Goal: Information Seeking & Learning: Learn about a topic

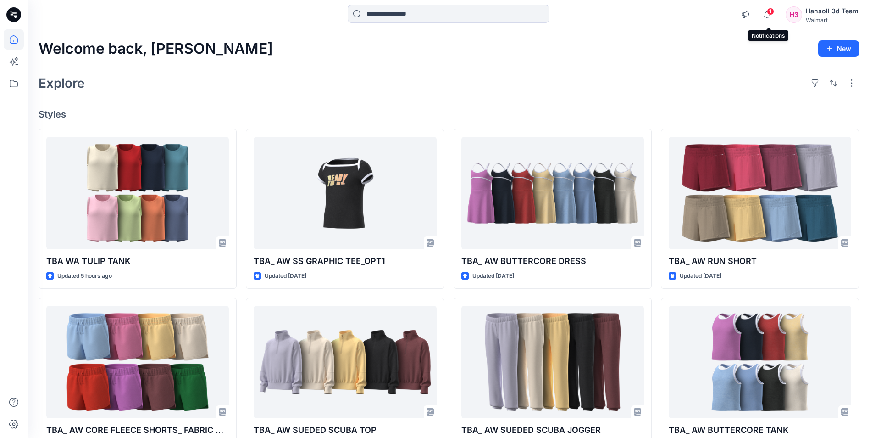
click at [772, 14] on span "1" at bounding box center [770, 11] width 7 height 7
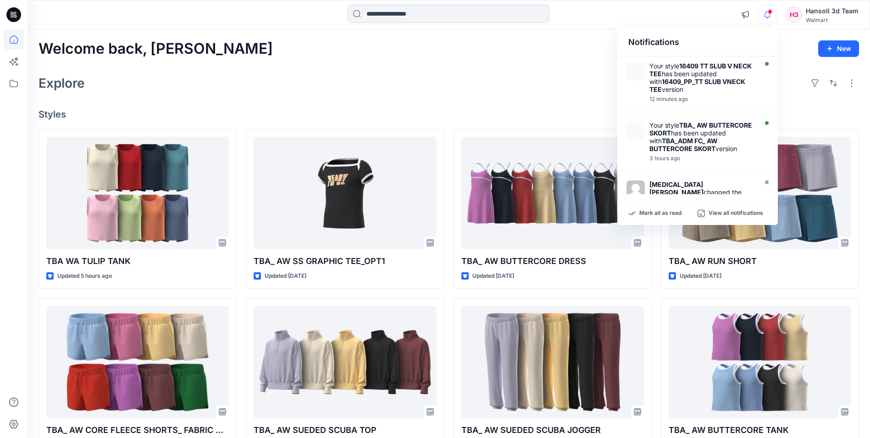
drag, startPoint x: 554, startPoint y: 89, endPoint x: 559, endPoint y: 87, distance: 6.0
click at [555, 89] on div "Explore" at bounding box center [449, 83] width 821 height 22
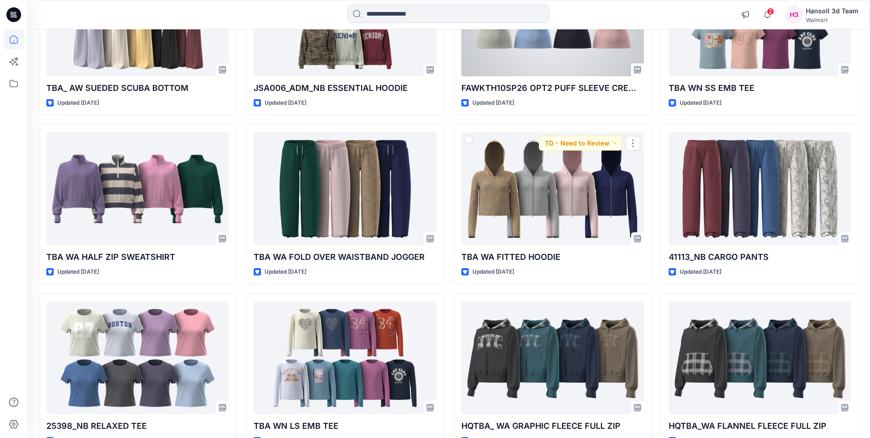
scroll to position [694, 0]
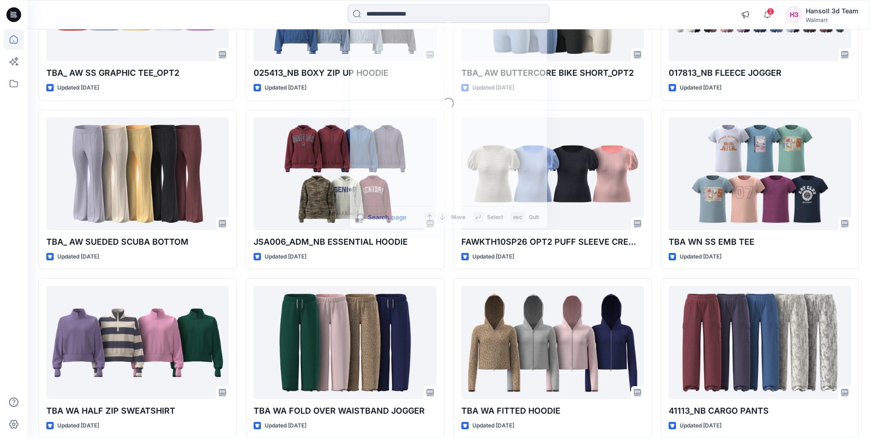
click at [470, 13] on input at bounding box center [449, 14] width 202 height 18
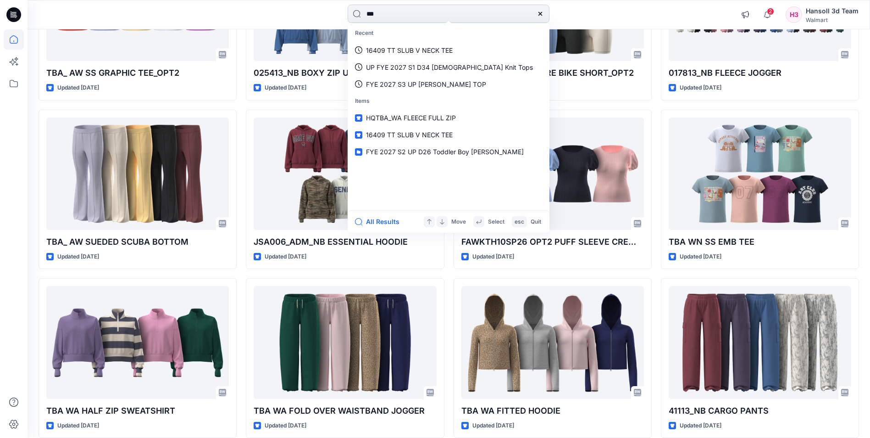
type input "****"
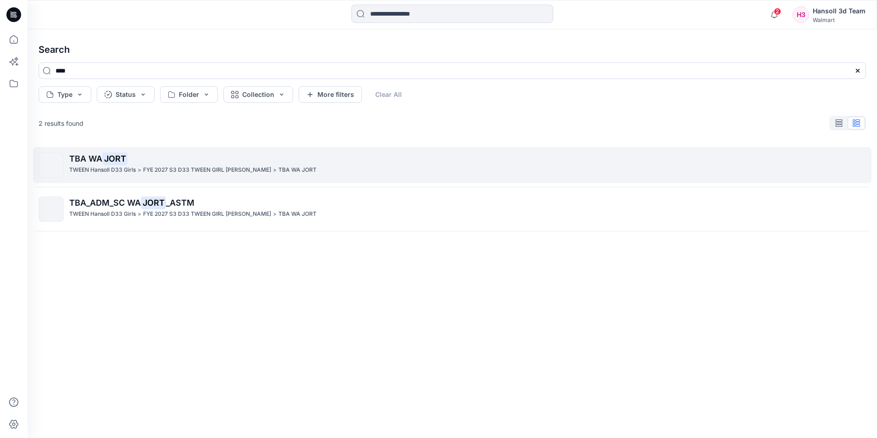
click at [122, 165] on p "TWEEN Hansoll D33 Girls" at bounding box center [102, 170] width 67 height 10
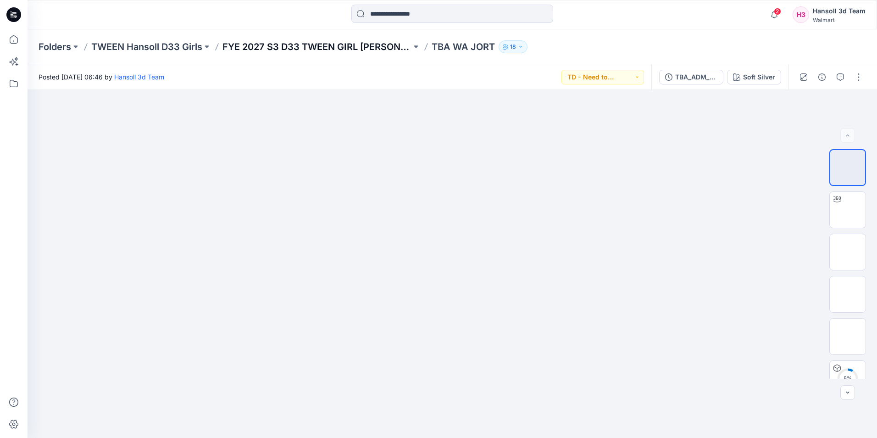
click at [380, 46] on p "FYE 2027 S3 D33 TWEEN GIRL [PERSON_NAME]" at bounding box center [316, 46] width 189 height 13
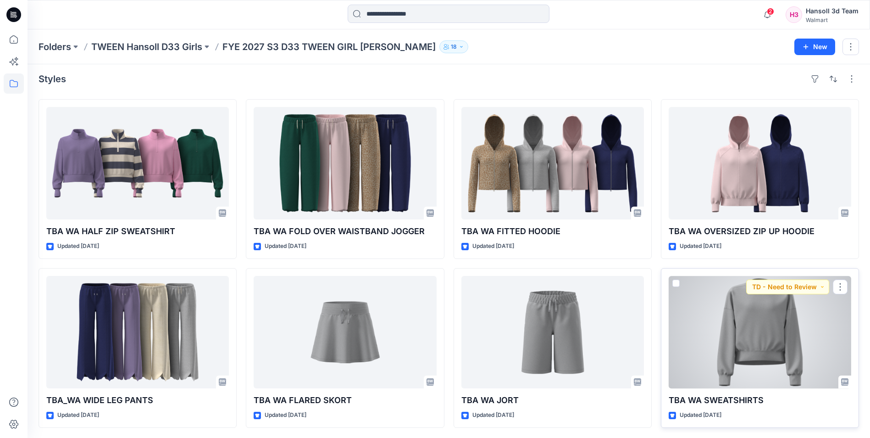
scroll to position [5, 0]
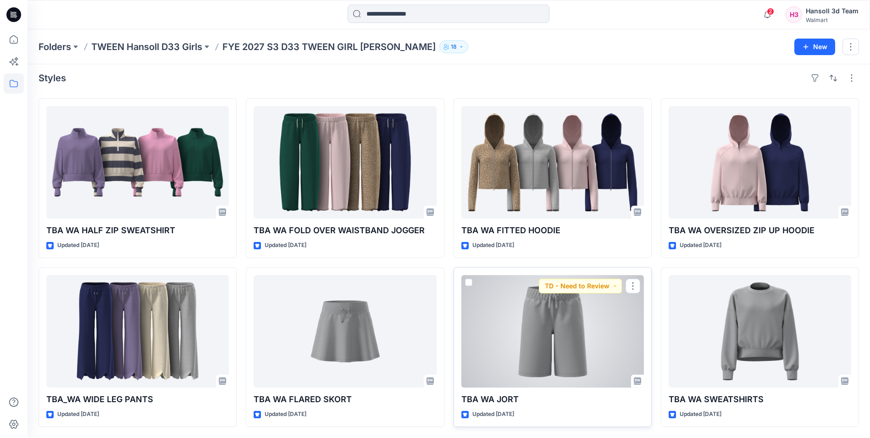
click at [556, 336] on div at bounding box center [552, 331] width 183 height 112
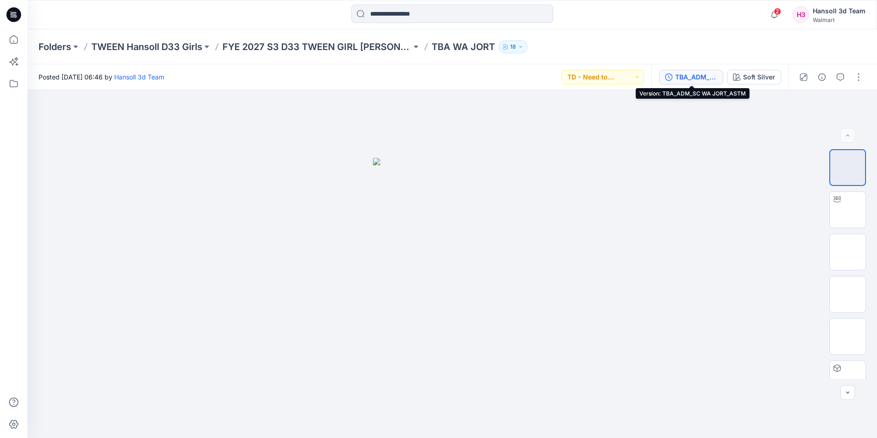
click at [702, 77] on div "TBA_ADM_SC WA JORT_ASTM" at bounding box center [696, 77] width 42 height 10
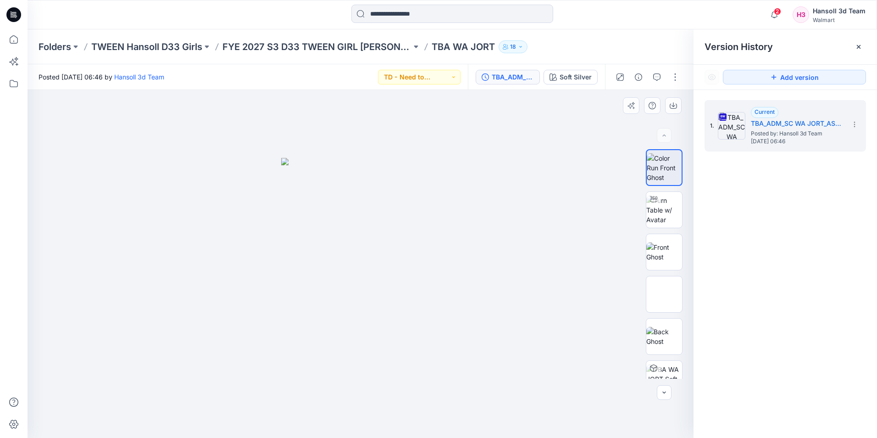
drag, startPoint x: 561, startPoint y: 193, endPoint x: 561, endPoint y: 181, distance: 11.9
click at [561, 184] on div at bounding box center [361, 264] width 666 height 348
click at [516, 75] on div "TBA_ADM_SC WA JORT_ASTM" at bounding box center [513, 77] width 42 height 10
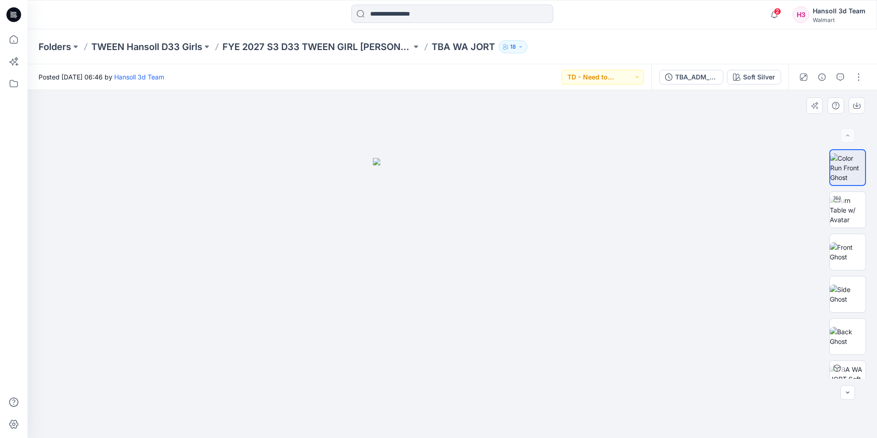
click at [714, 307] on div at bounding box center [452, 264] width 849 height 348
click at [182, 47] on p "TWEEN Hansoll D33 Girls" at bounding box center [146, 46] width 111 height 13
click at [341, 42] on p "FYE 2027 S3 D33 TWEEN GIRL [PERSON_NAME]" at bounding box center [316, 46] width 189 height 13
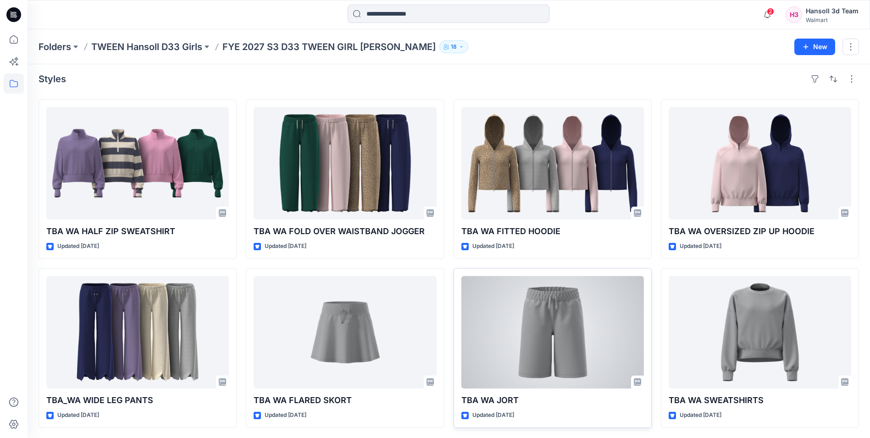
scroll to position [5, 0]
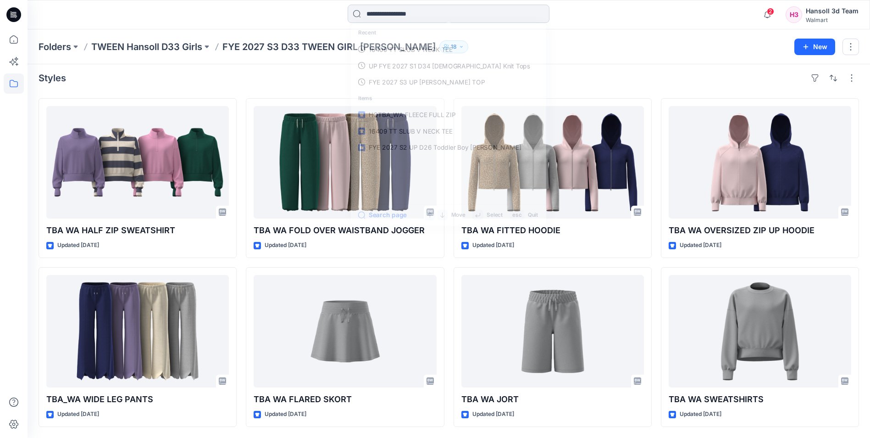
click at [399, 16] on input at bounding box center [449, 14] width 202 height 18
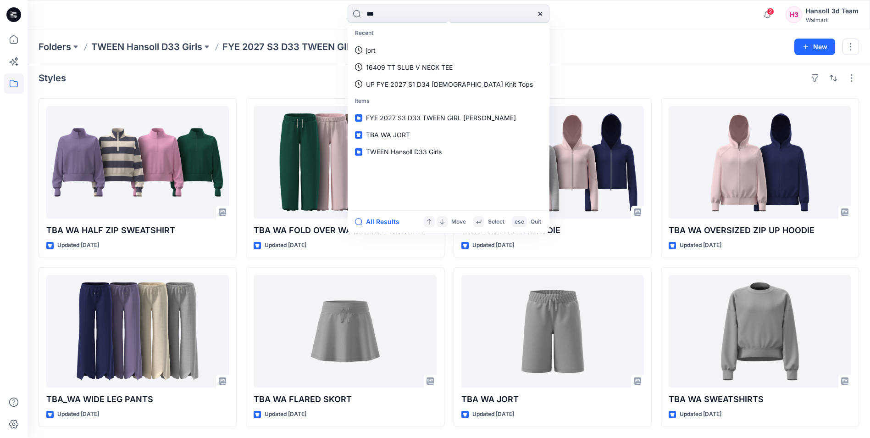
type input "****"
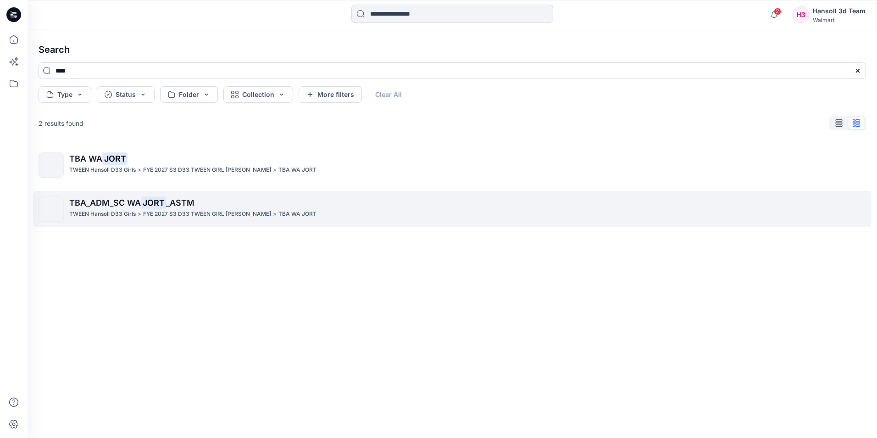
click at [121, 205] on span "TBA_ADM_SC WA" at bounding box center [105, 203] width 72 height 10
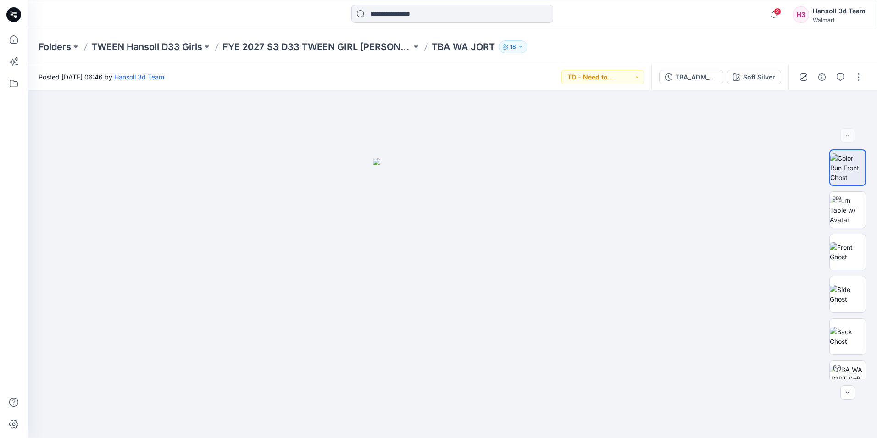
click at [440, 49] on p "TBA WA JORT" at bounding box center [463, 46] width 63 height 13
click at [472, 46] on p "TBA WA JORT" at bounding box center [463, 46] width 63 height 13
click at [754, 205] on div at bounding box center [452, 264] width 849 height 348
click at [695, 78] on div "TBA_ADM_SC WA JORT_ASTM" at bounding box center [696, 77] width 42 height 10
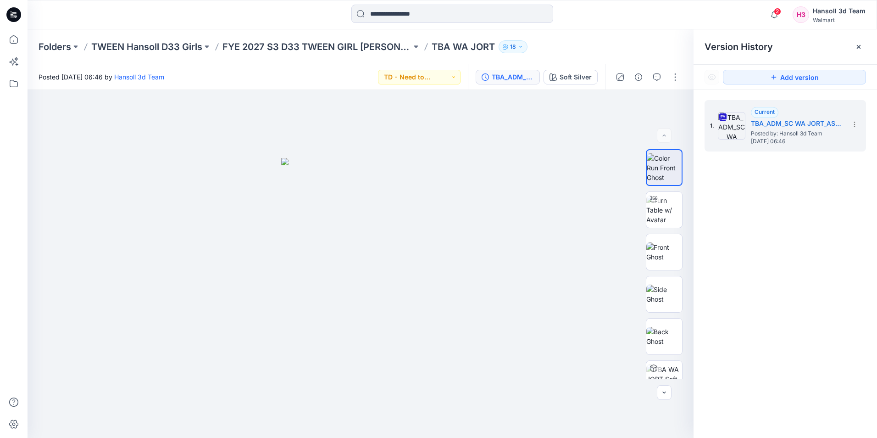
drag, startPoint x: 787, startPoint y: 244, endPoint x: 792, endPoint y: 159, distance: 85.9
click at [786, 242] on div "1. Current TBA_ADM_SC WA JORT_ASTM Posted by: Hansoll 3d Team [DATE] 06:46" at bounding box center [785, 270] width 183 height 361
